Goal: Information Seeking & Learning: Learn about a topic

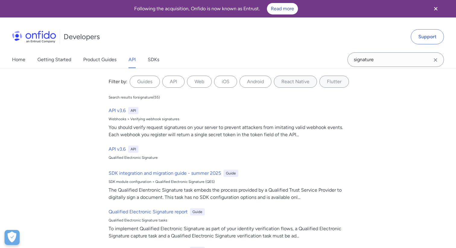
select select "http"
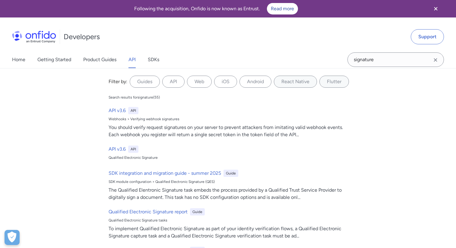
select select "http"
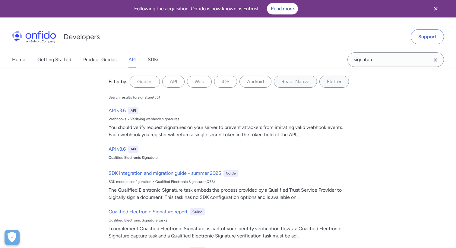
select select "http"
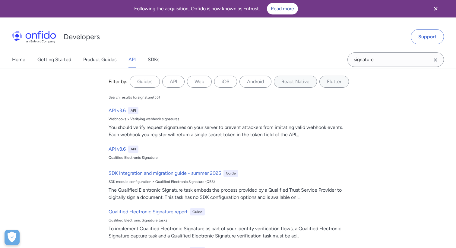
select select "http"
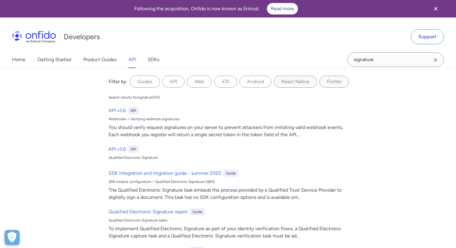
select select "http"
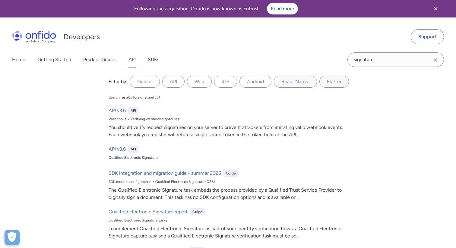
select select "http"
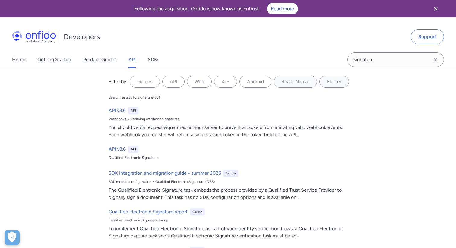
select select "http"
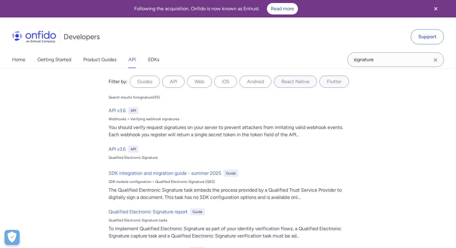
select select "http"
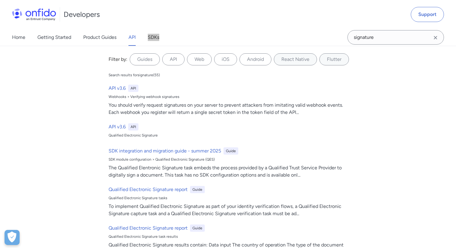
click at [0, 0] on div "Developers Support Home Getting Started Product Guides API SDKs signature signa…" at bounding box center [228, 23] width 456 height 46
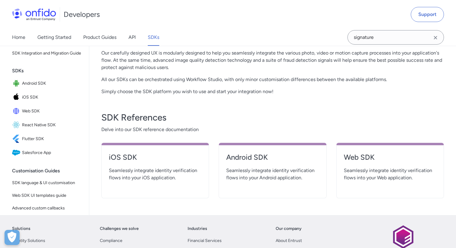
scroll to position [169, 0]
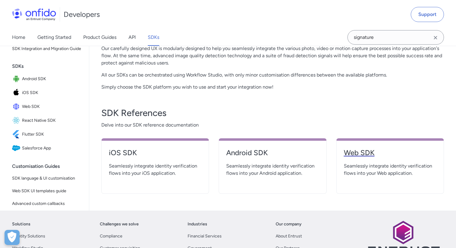
click at [377, 157] on h4 "Web SDK" at bounding box center [390, 153] width 93 height 10
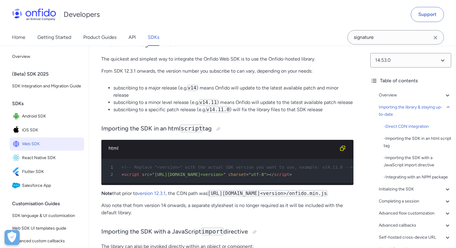
scroll to position [555, 0]
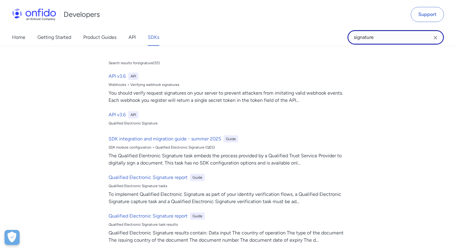
drag, startPoint x: 378, startPoint y: 37, endPoint x: 338, endPoint y: 36, distance: 39.5
click at [338, 36] on div "Home Getting Started Product Guides API SDKs signature signature Search results…" at bounding box center [228, 37] width 456 height 17
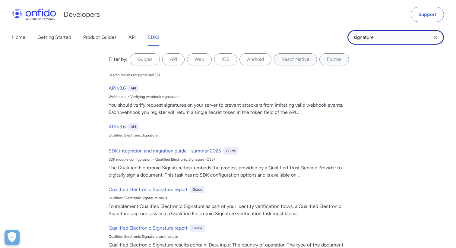
paste input "Auto capture"
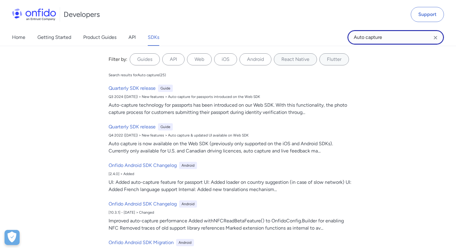
type input "Auto capture"
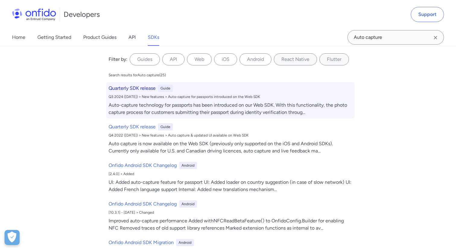
click at [136, 91] on h6 "Quarterly SDK release" at bounding box center [132, 88] width 47 height 7
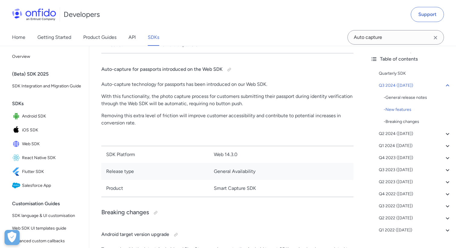
scroll to position [8217, 0]
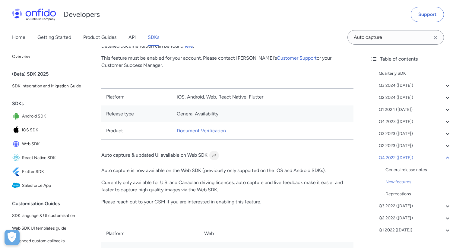
click at [214, 156] on div at bounding box center [214, 155] width 5 height 5
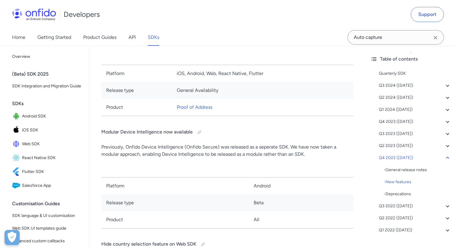
scroll to position [7843, 0]
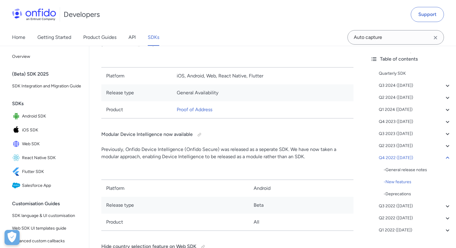
click at [152, 37] on link "SDKs" at bounding box center [153, 37] width 11 height 17
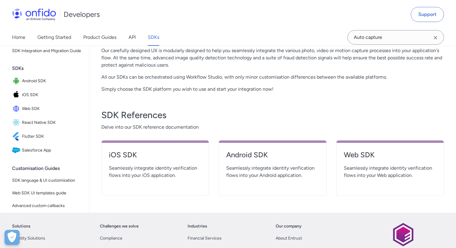
scroll to position [169, 0]
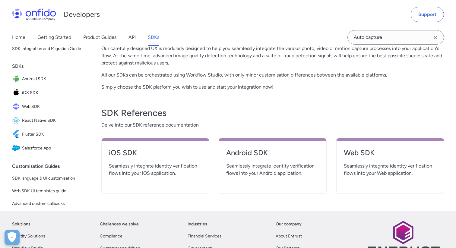
click at [219, 164] on div "Android SDK Seamlessly integrate identity verification flows into your Android …" at bounding box center [273, 165] width 108 height 55
click at [243, 164] on span "Seamlessly integrate identity verification flows into your Android application." at bounding box center [272, 169] width 93 height 14
click at [248, 157] on h4 "Android SDK" at bounding box center [272, 153] width 93 height 10
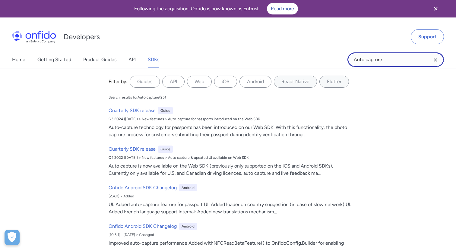
click at [384, 60] on input "Auto capture" at bounding box center [395, 59] width 96 height 14
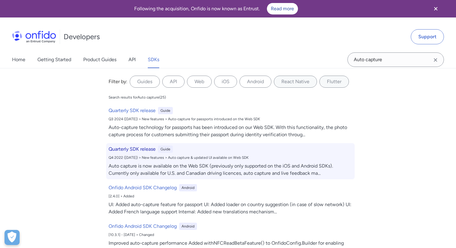
click at [122, 149] on h6 "Quarterly SDK release" at bounding box center [132, 149] width 47 height 7
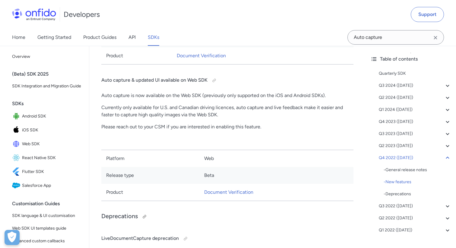
scroll to position [8280, 0]
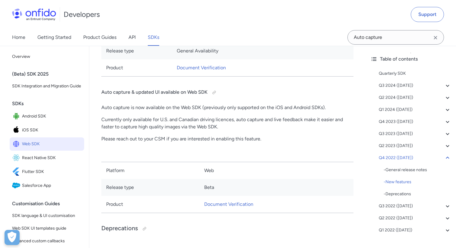
click at [41, 143] on span "Web SDK" at bounding box center [52, 144] width 60 height 8
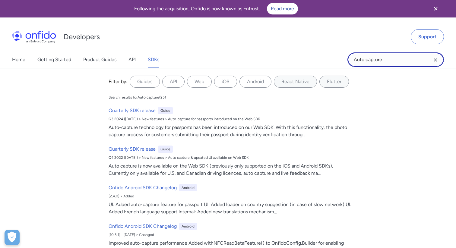
click at [385, 58] on input "Auto capture" at bounding box center [395, 59] width 96 height 14
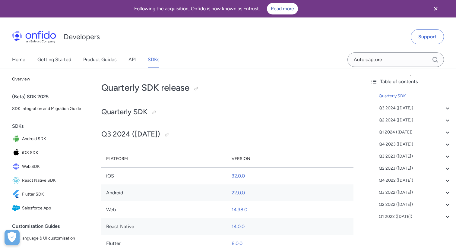
scroll to position [8304, 0]
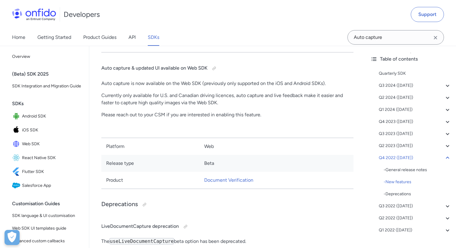
click at [153, 39] on link "SDKs" at bounding box center [153, 37] width 11 height 17
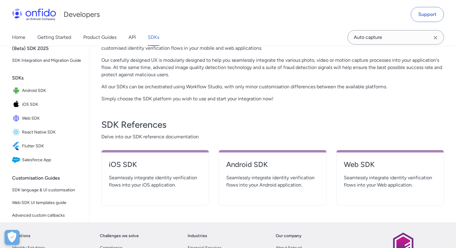
scroll to position [181, 0]
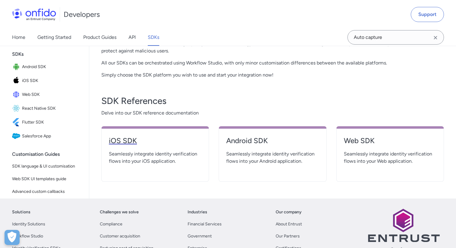
click at [143, 141] on h4 "iOS SDK" at bounding box center [155, 141] width 93 height 10
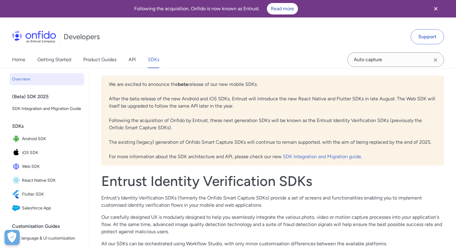
scroll to position [181, 0]
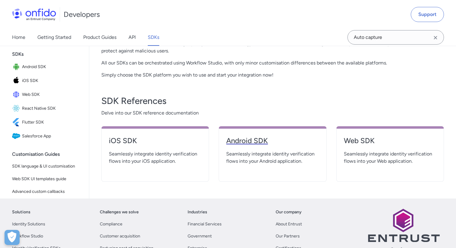
click at [272, 136] on h4 "Android SDK" at bounding box center [272, 141] width 93 height 10
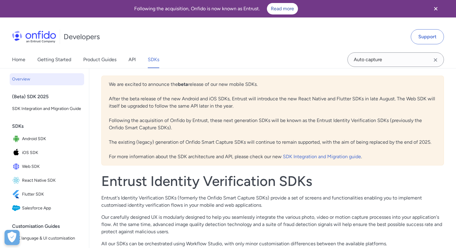
scroll to position [181, 0]
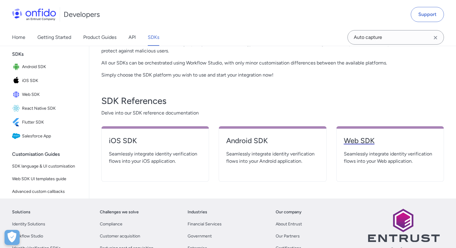
click at [363, 140] on h4 "Web SDK" at bounding box center [390, 141] width 93 height 10
